Goal: Information Seeking & Learning: Learn about a topic

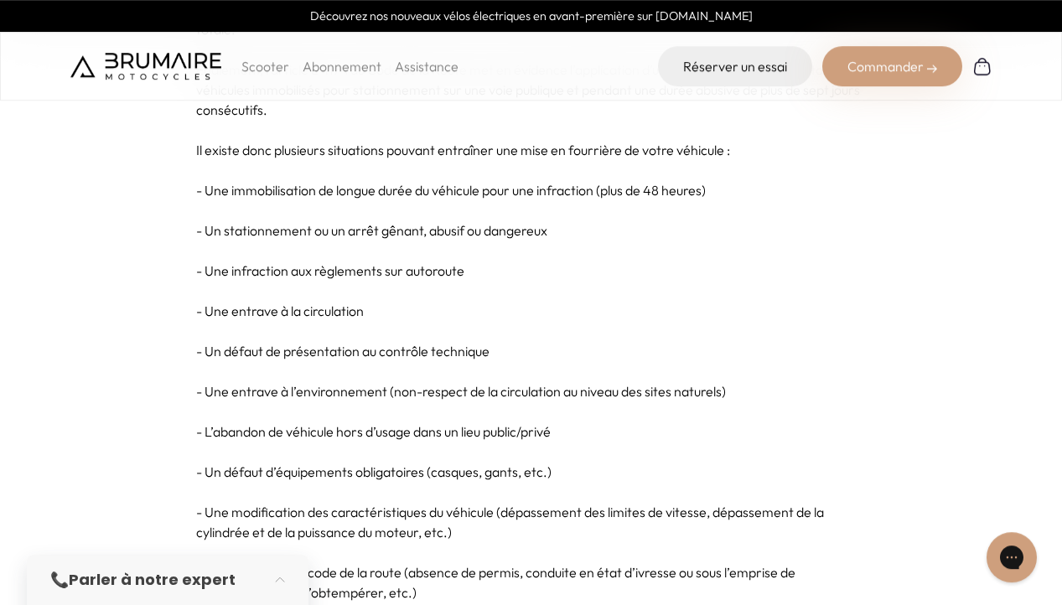
scroll to position [1112, 0]
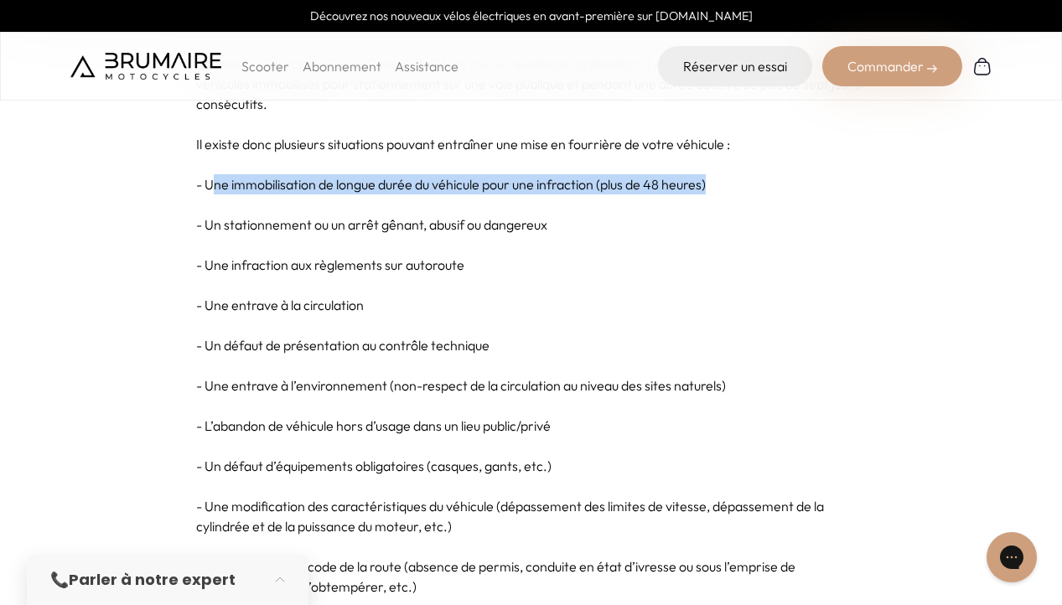
drag, startPoint x: 213, startPoint y: 182, endPoint x: 775, endPoint y: 182, distance: 561.8
click at [775, 182] on p "- Une immobilisation de longue durée du véhicule pour une infraction (plus de 4…" at bounding box center [531, 184] width 671 height 20
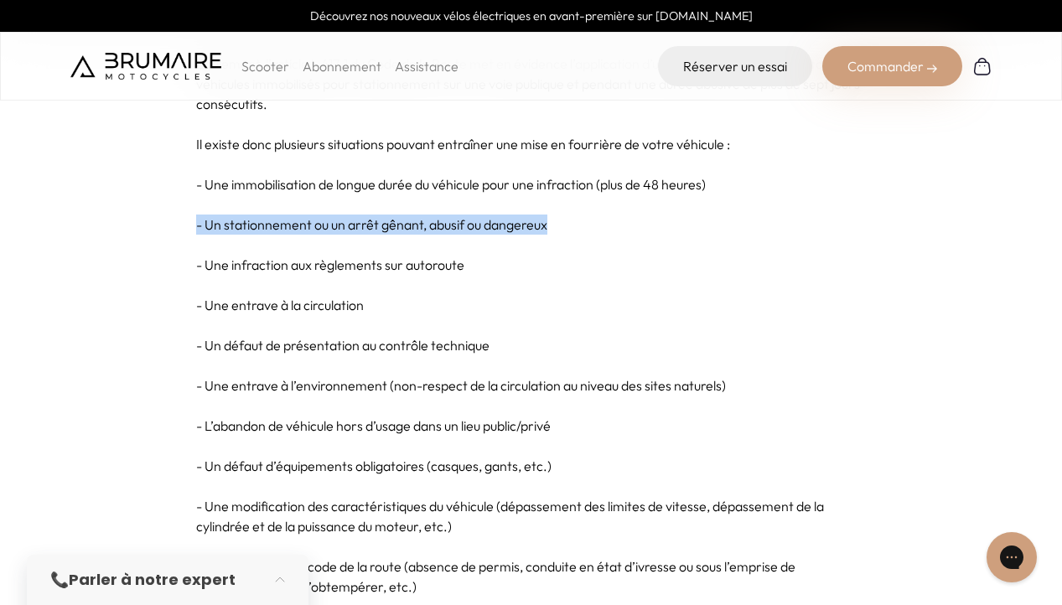
drag, startPoint x: 179, startPoint y: 221, endPoint x: 651, endPoint y: 230, distance: 472.2
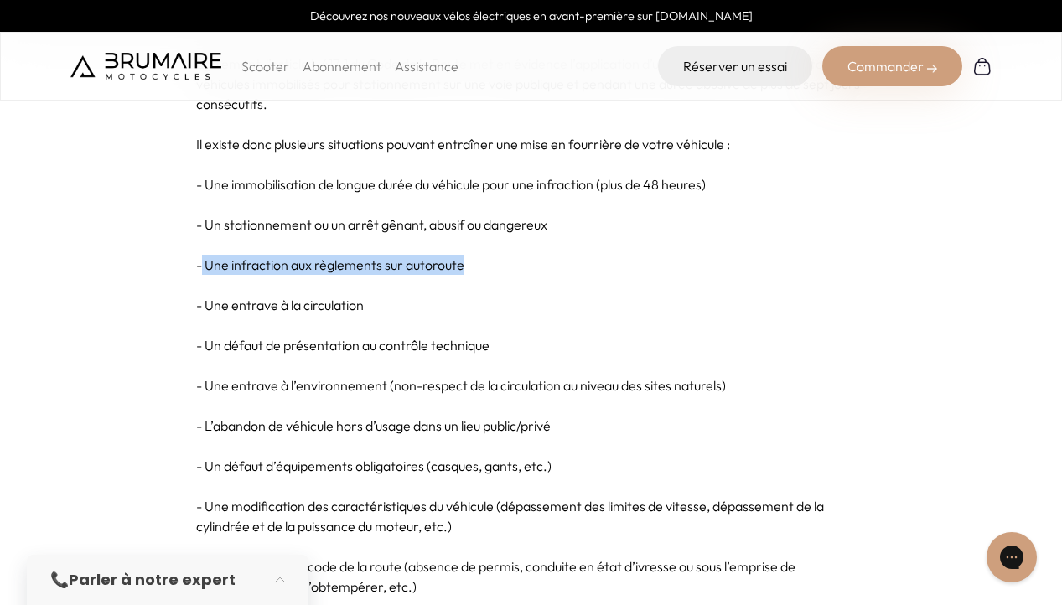
drag, startPoint x: 200, startPoint y: 273, endPoint x: 610, endPoint y: 269, distance: 410.1
click at [610, 269] on p "- Une infraction aux règlements sur autoroute" at bounding box center [531, 265] width 671 height 20
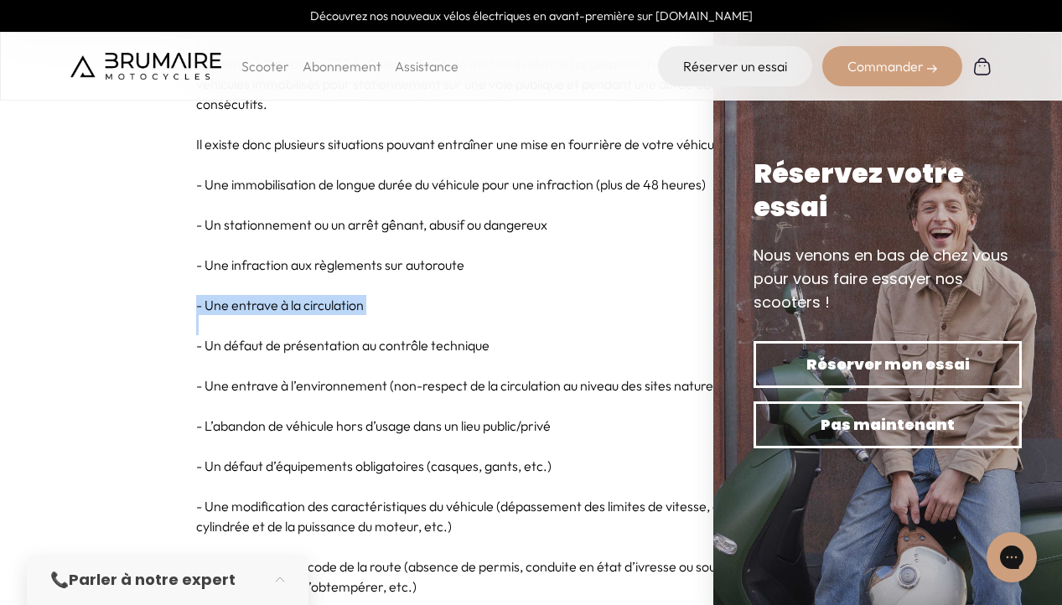
drag, startPoint x: 190, startPoint y: 301, endPoint x: 567, endPoint y: 325, distance: 378.1
click at [569, 310] on p "- Une entrave à la circulation" at bounding box center [531, 305] width 671 height 20
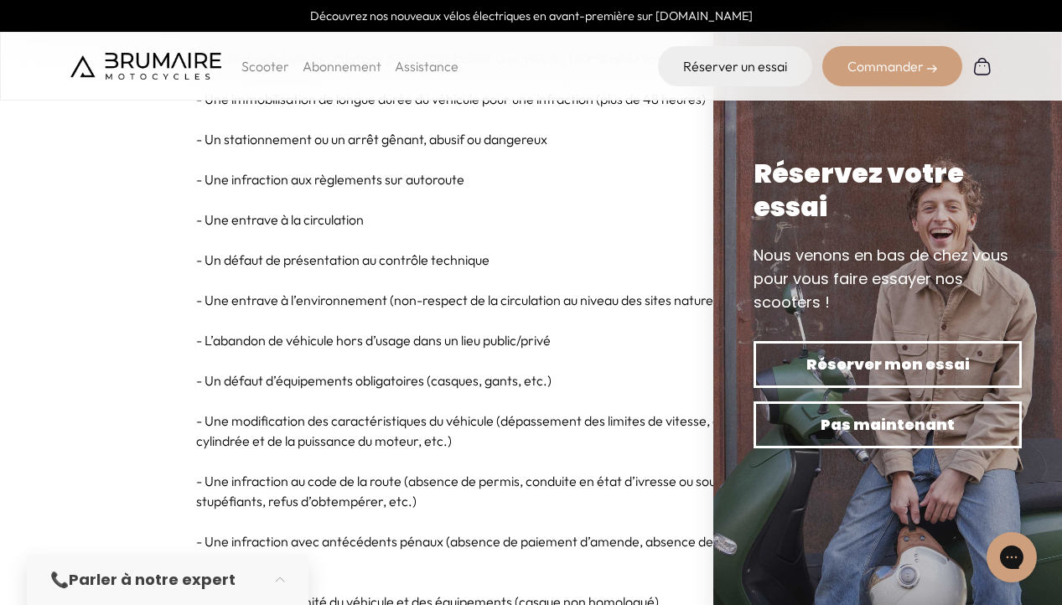
scroll to position [1283, 0]
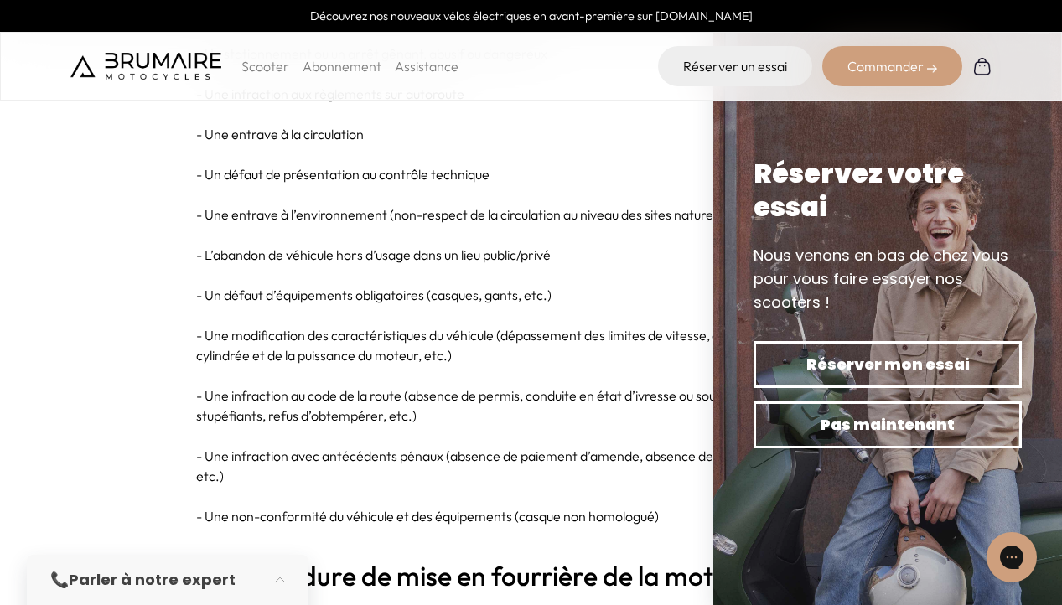
click at [275, 335] on p "- Une modification des caractéristiques du véhicule (dépassement des limites de…" at bounding box center [531, 345] width 671 height 40
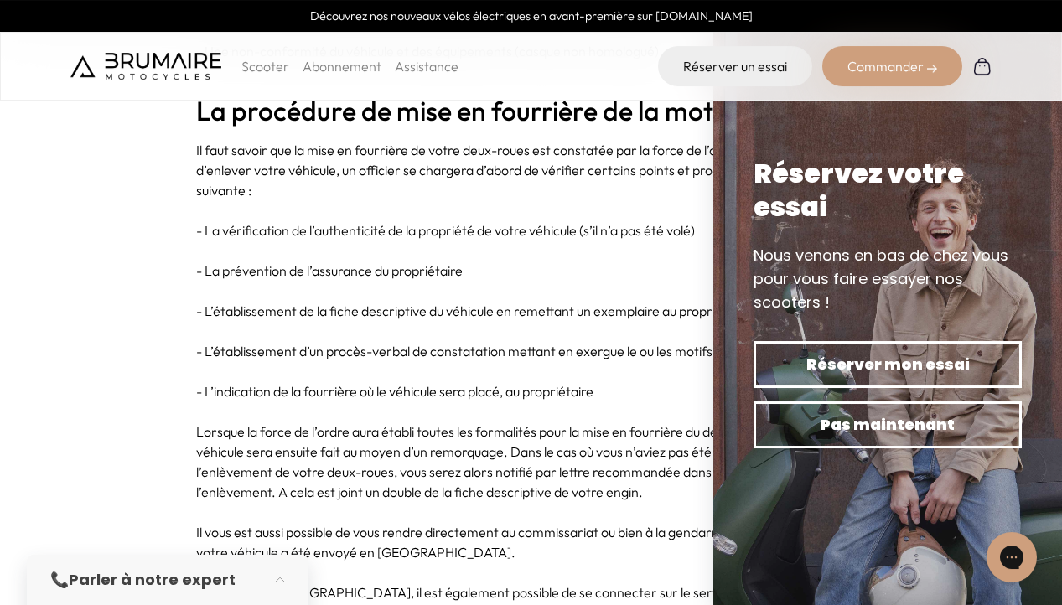
scroll to position [1796, 0]
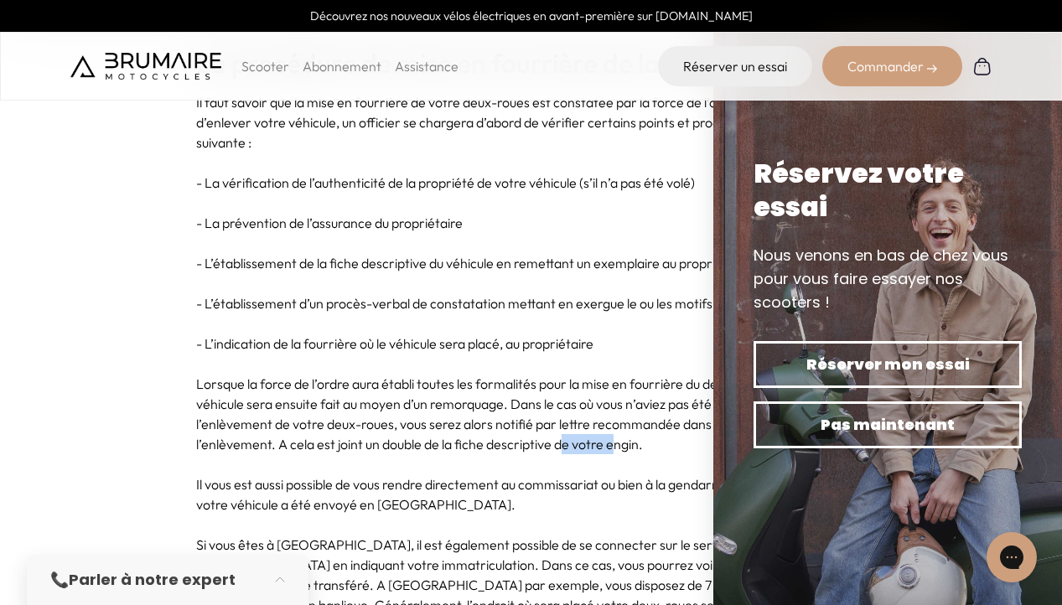
drag, startPoint x: 615, startPoint y: 444, endPoint x: 564, endPoint y: 444, distance: 52.0
click at [564, 444] on p "Lorsque la force de l’ordre aura établi toutes les formalités pour la mise en f…" at bounding box center [531, 414] width 671 height 81
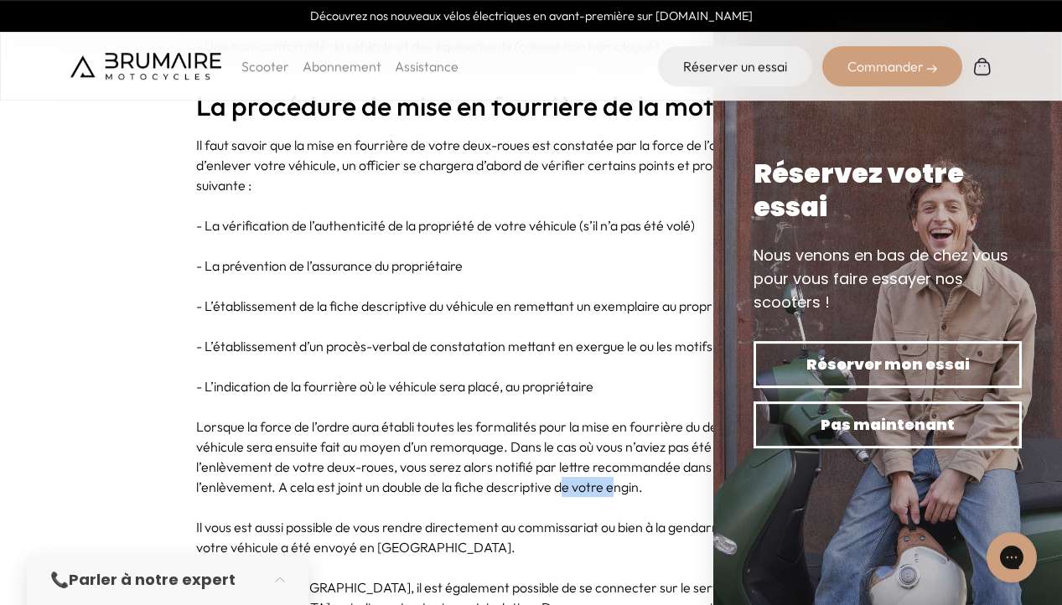
scroll to position [1711, 0]
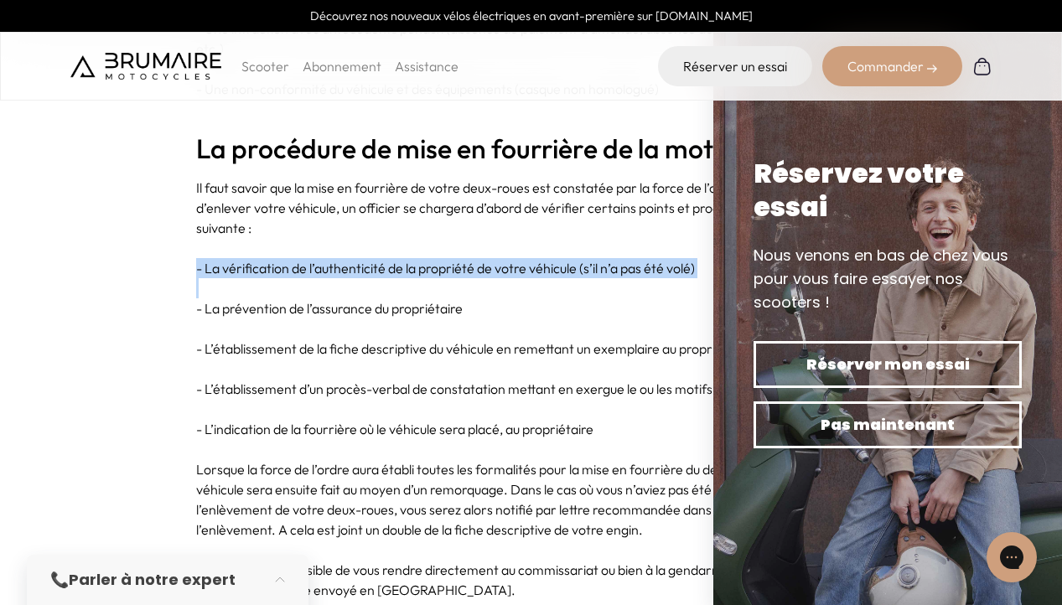
drag, startPoint x: 194, startPoint y: 262, endPoint x: 417, endPoint y: 279, distance: 223.7
click at [522, 267] on p "- La vérification de l’authenticité de la propriété de votre véhicule (s’il n’a…" at bounding box center [531, 268] width 671 height 20
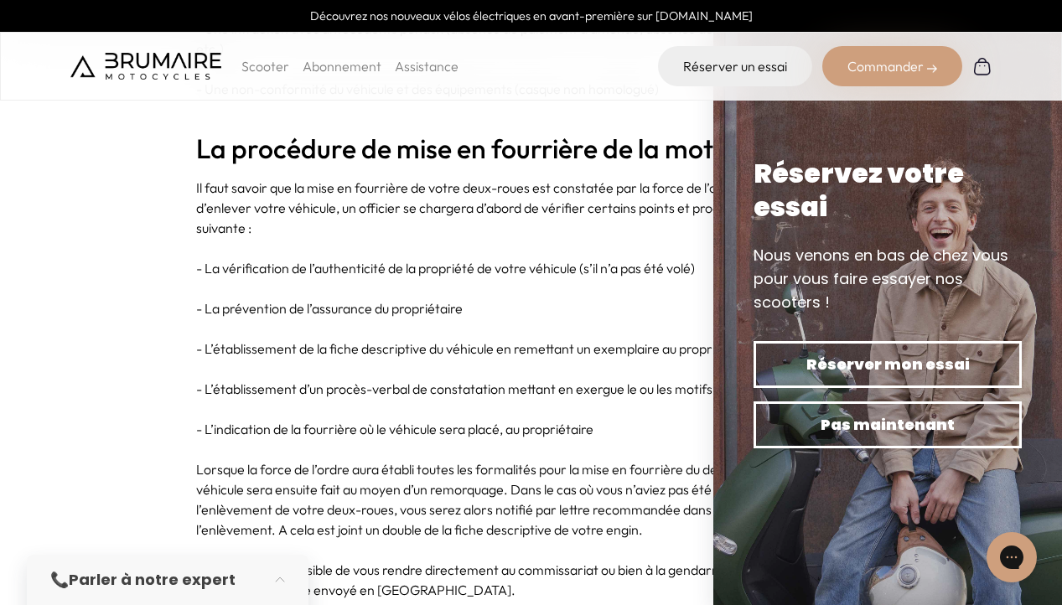
click at [553, 267] on p "- La vérification de l’authenticité de la propriété de votre véhicule (s’il n’a…" at bounding box center [531, 268] width 671 height 20
click at [622, 304] on p "- La prévention de l’assurance du propriétaire" at bounding box center [531, 309] width 671 height 20
drag, startPoint x: 210, startPoint y: 312, endPoint x: 550, endPoint y: 320, distance: 340.6
click at [555, 307] on p "- La prévention de l’assurance du propriétaire" at bounding box center [531, 309] width 671 height 20
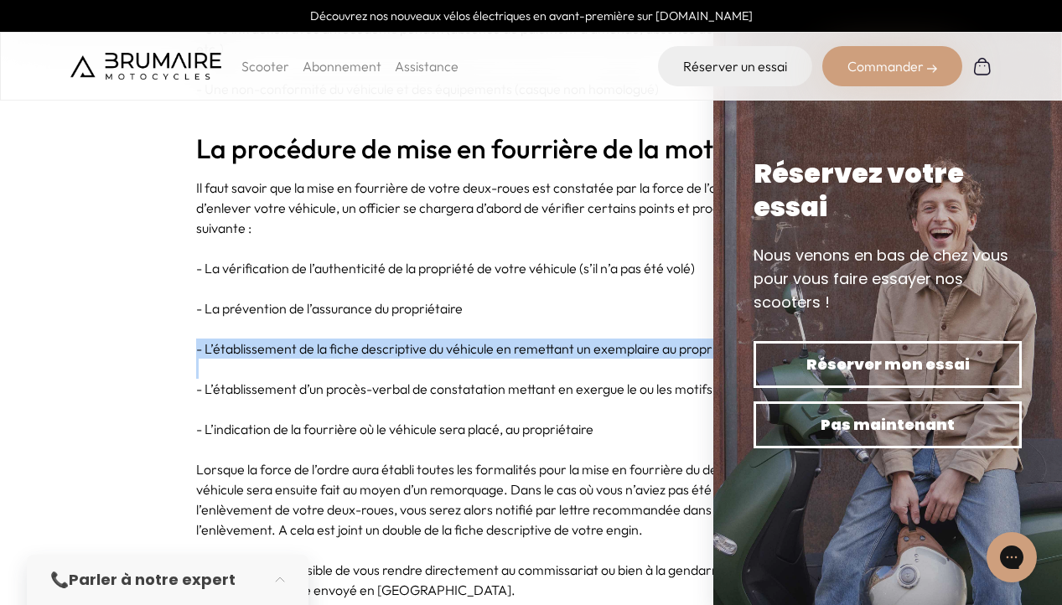
drag, startPoint x: 195, startPoint y: 356, endPoint x: 413, endPoint y: 366, distance: 217.5
click at [421, 361] on p at bounding box center [531, 369] width 671 height 20
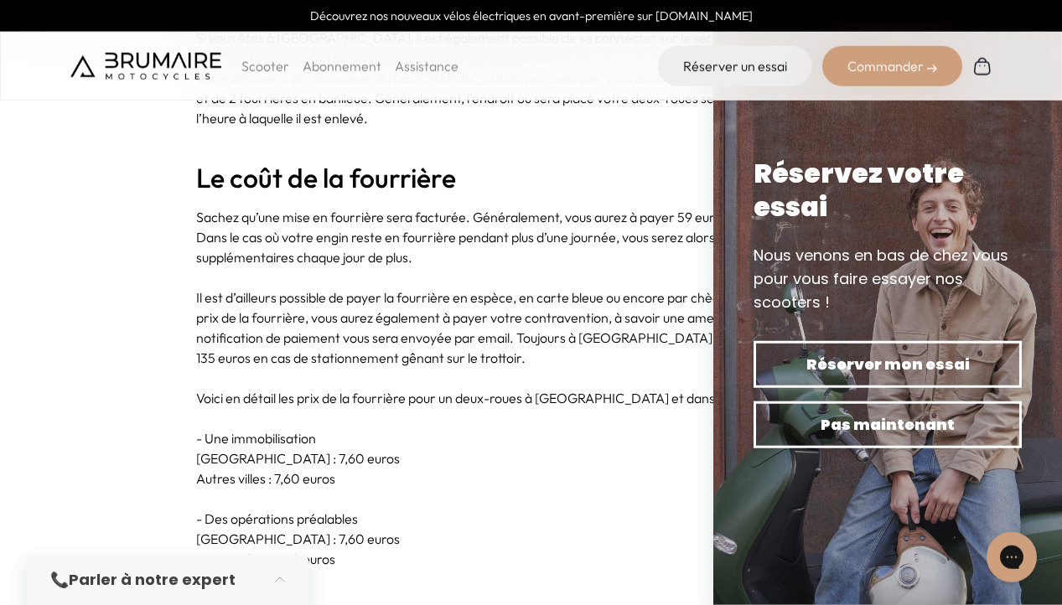
scroll to position [2309, 0]
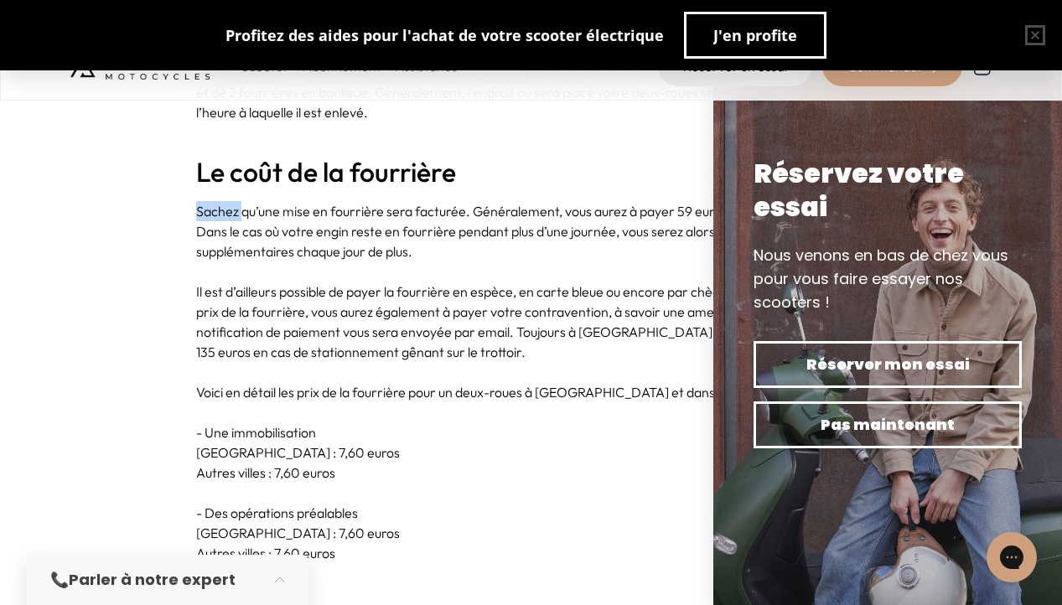
drag, startPoint x: 184, startPoint y: 191, endPoint x: 240, endPoint y: 193, distance: 56.2
click at [255, 202] on p "Sachez qu’une mise en fourrière sera facturée. Généralement, vous aurez à payer…" at bounding box center [531, 231] width 671 height 60
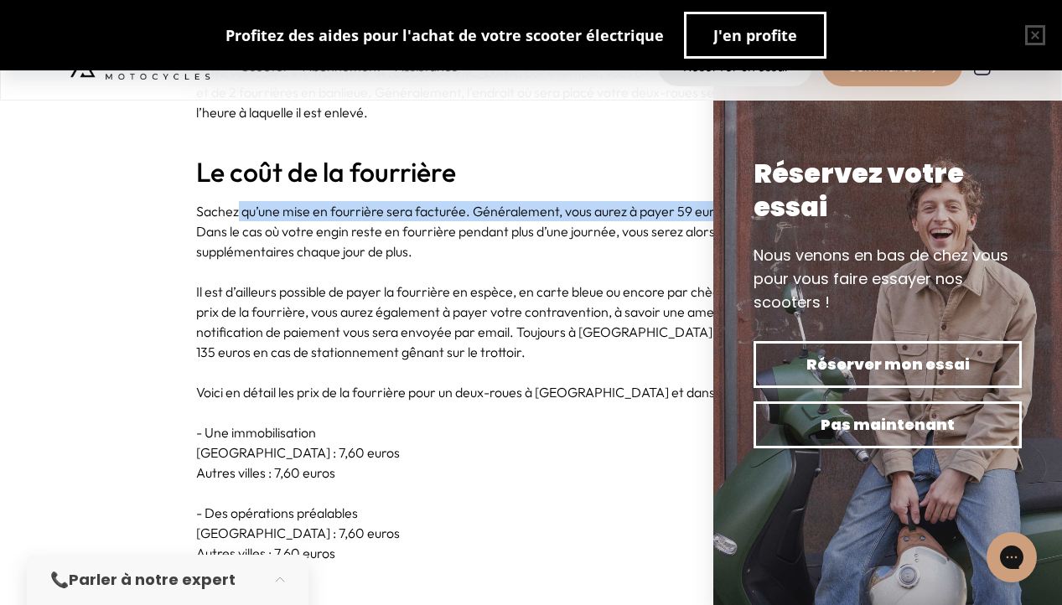
drag, startPoint x: 238, startPoint y: 190, endPoint x: 758, endPoint y: 190, distance: 519.9
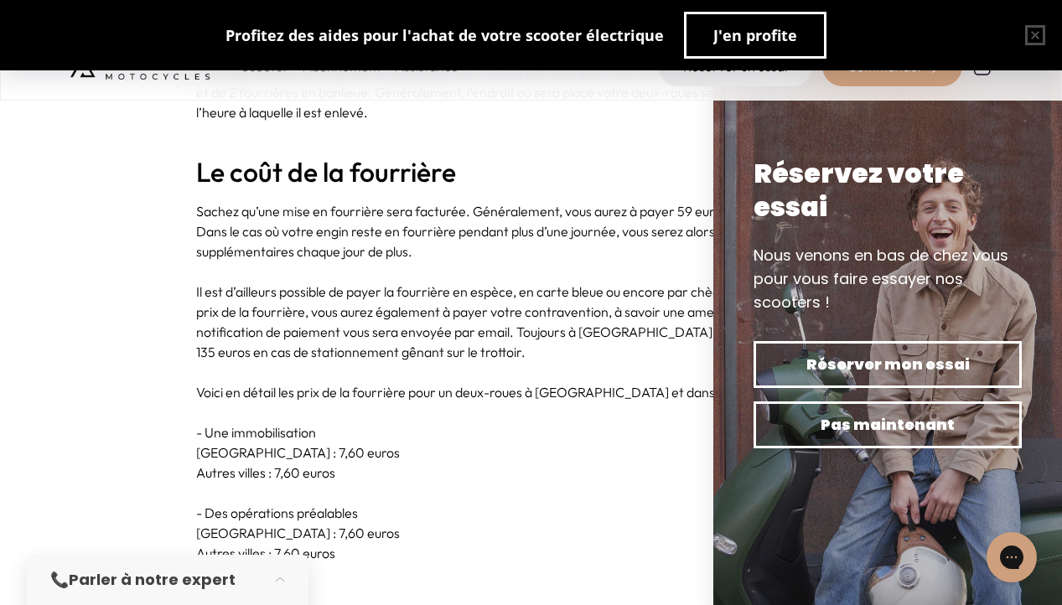
click at [683, 162] on h2 "Le coût de la fourrière" at bounding box center [531, 172] width 671 height 32
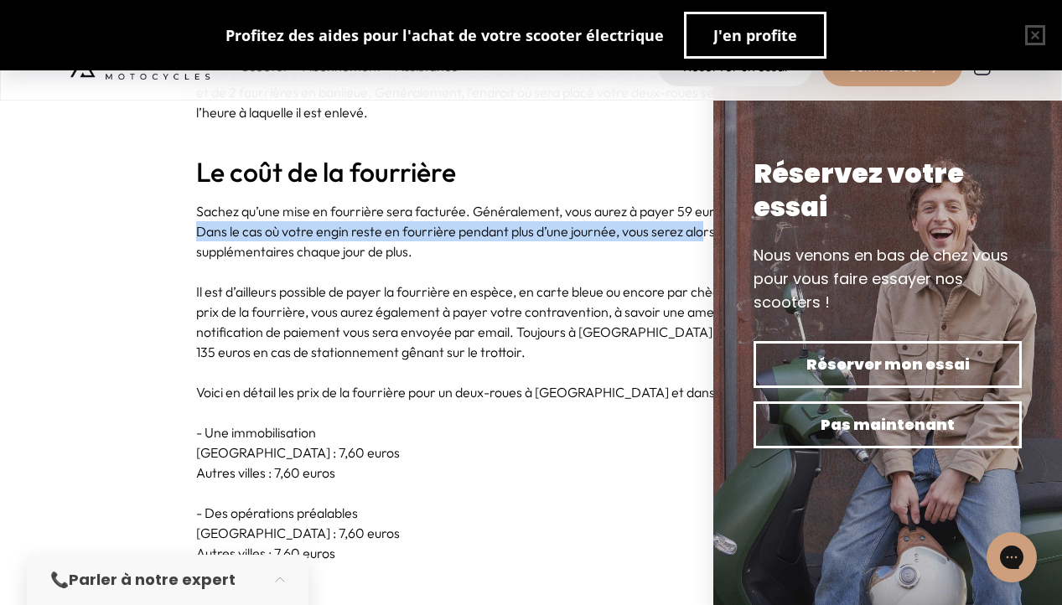
drag, startPoint x: 190, startPoint y: 217, endPoint x: 704, endPoint y: 213, distance: 514.0
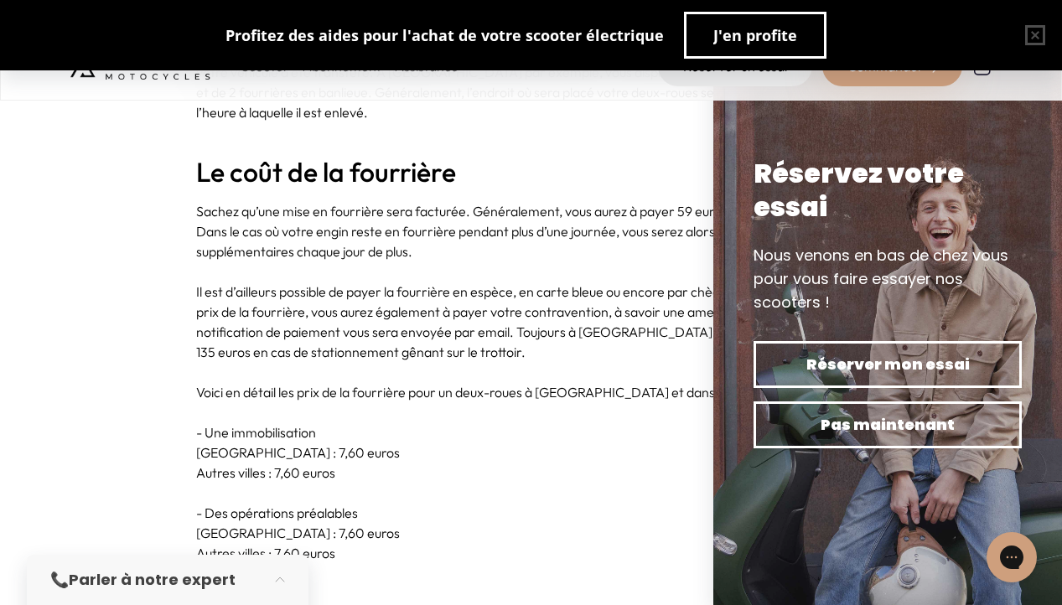
click at [697, 262] on p at bounding box center [531, 272] width 671 height 20
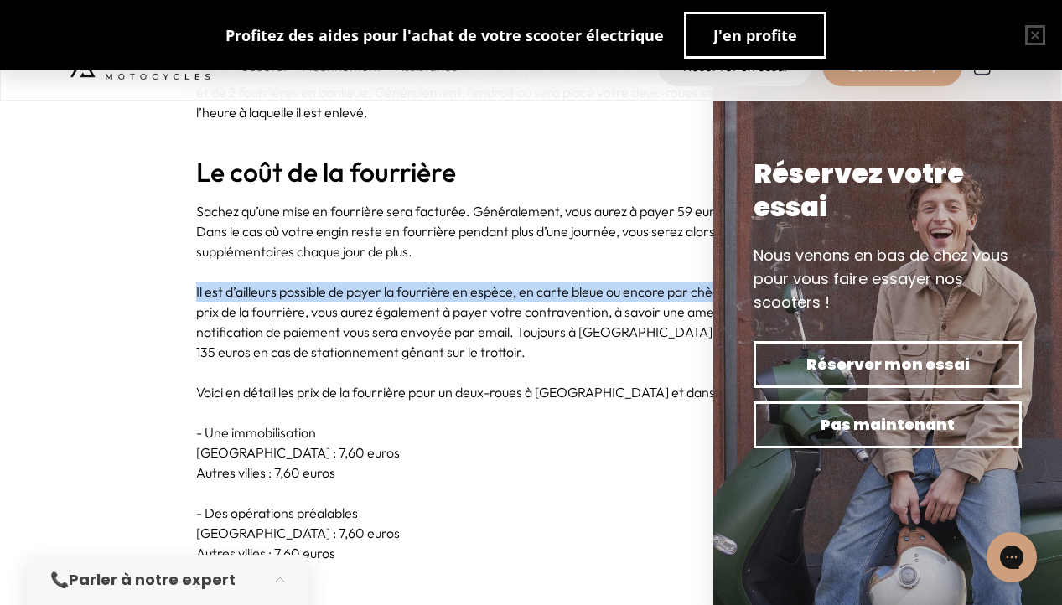
drag, startPoint x: 184, startPoint y: 274, endPoint x: 746, endPoint y: 270, distance: 561.8
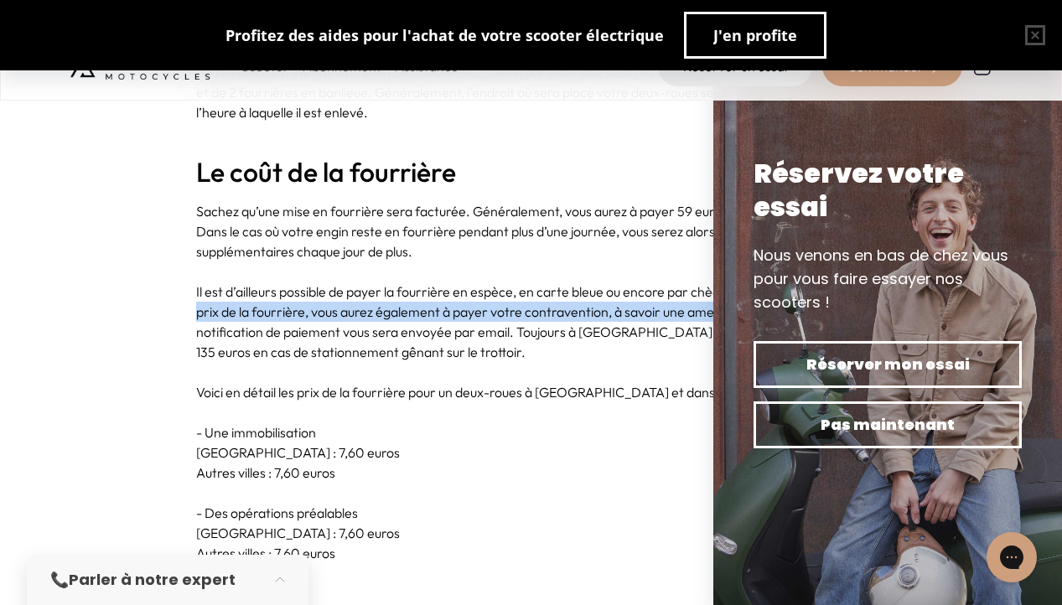
drag, startPoint x: 194, startPoint y: 285, endPoint x: 723, endPoint y: 291, distance: 529.2
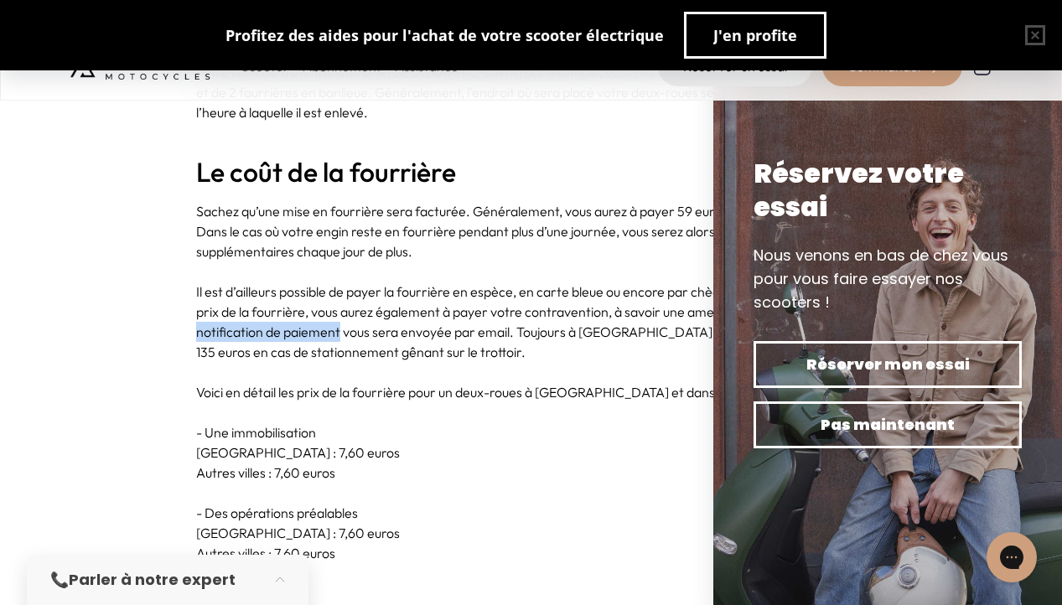
drag, startPoint x: 191, startPoint y: 320, endPoint x: 340, endPoint y: 318, distance: 148.4
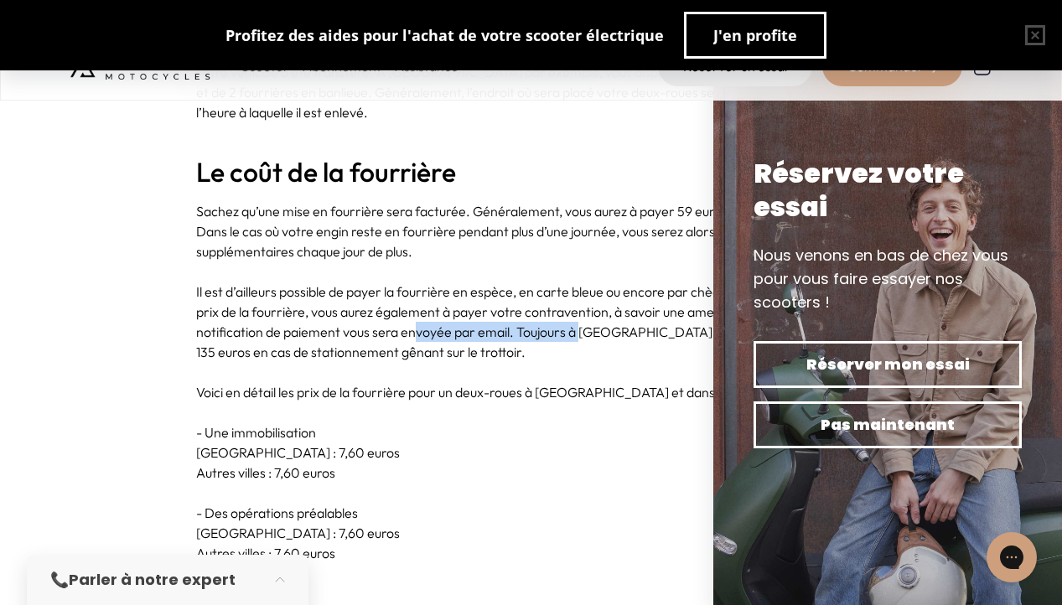
drag, startPoint x: 413, startPoint y: 318, endPoint x: 581, endPoint y: 319, distance: 168.6
click at [581, 319] on p "Il est d’ailleurs possible de payer la fourrière en espèce, en carte bleue ou e…" at bounding box center [531, 322] width 671 height 81
click at [618, 362] on p at bounding box center [531, 372] width 671 height 20
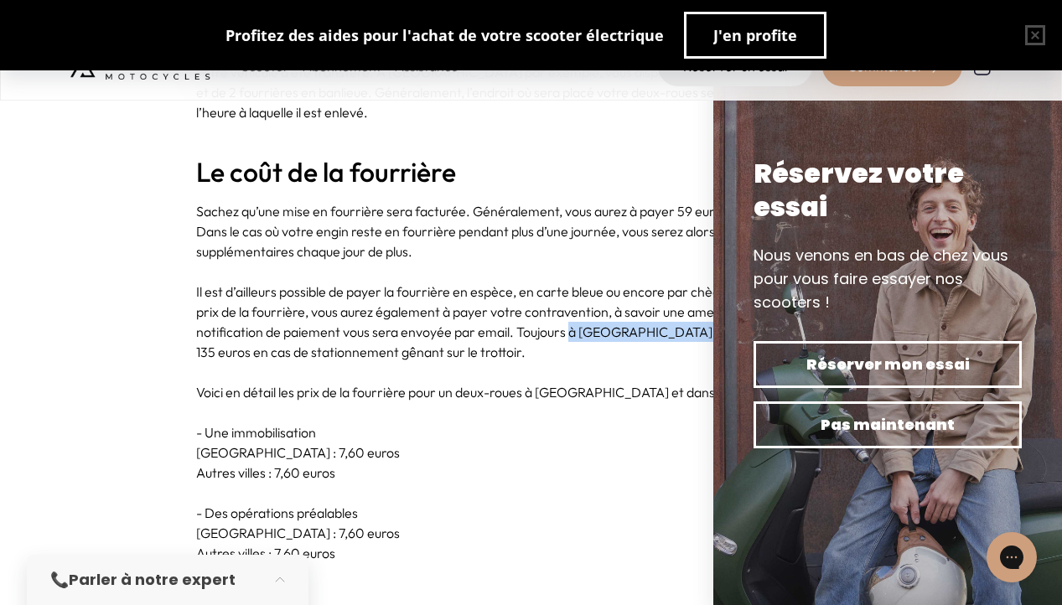
drag, startPoint x: 569, startPoint y: 320, endPoint x: 693, endPoint y: 322, distance: 124.1
click at [693, 322] on p "Il est d’ailleurs possible de payer la fourrière en espèce, en carte bleue ou e…" at bounding box center [531, 322] width 671 height 81
click at [211, 362] on p at bounding box center [531, 372] width 671 height 20
drag, startPoint x: 194, startPoint y: 372, endPoint x: 385, endPoint y: 372, distance: 191.2
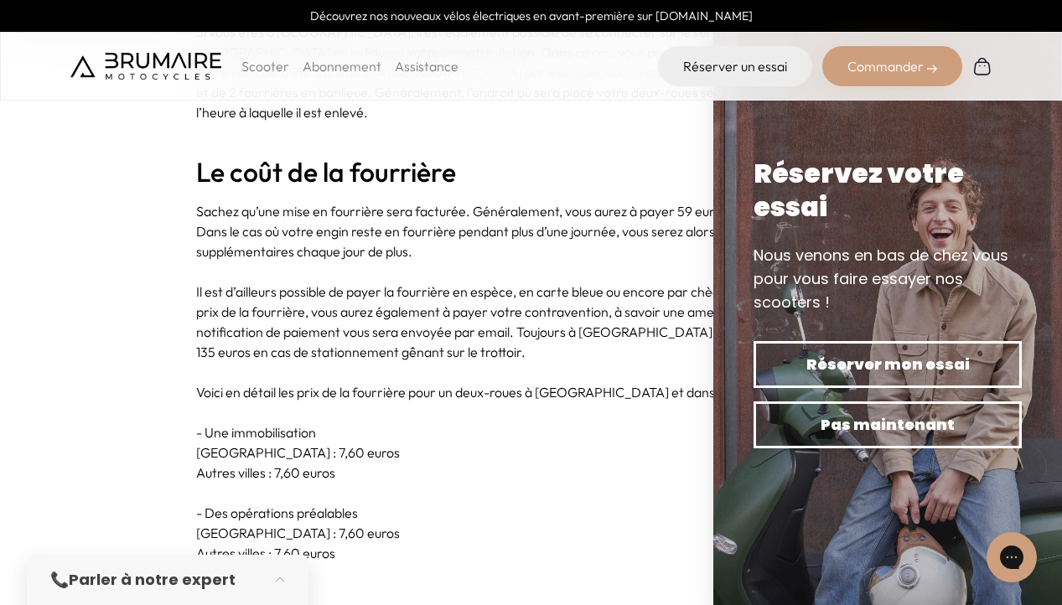
click at [502, 443] on p "[GEOGRAPHIC_DATA] : 7,60 euros" at bounding box center [531, 453] width 671 height 20
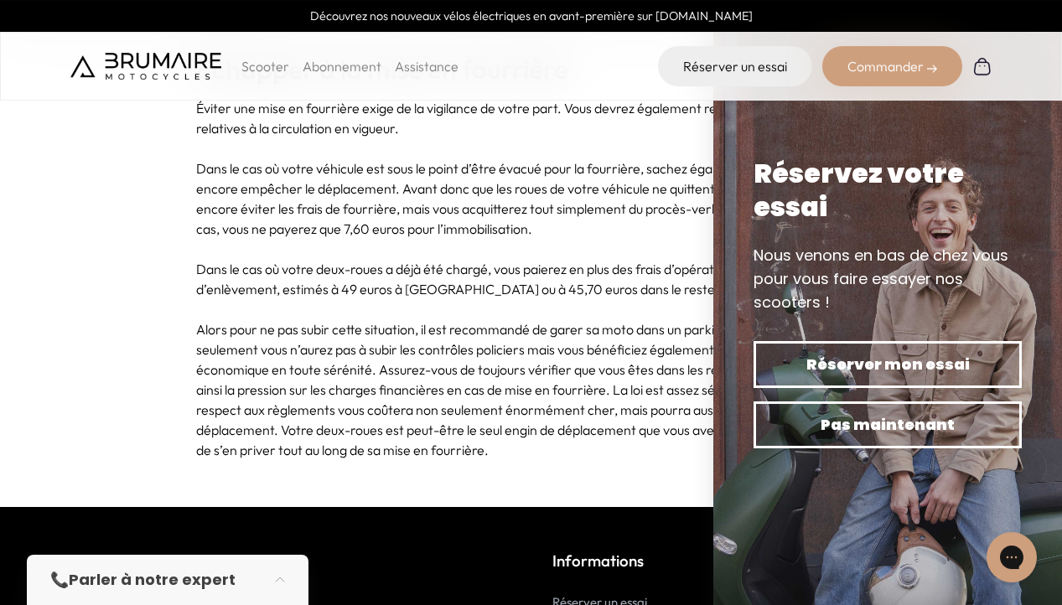
scroll to position [4940, 0]
